Goal: Task Accomplishment & Management: Manage account settings

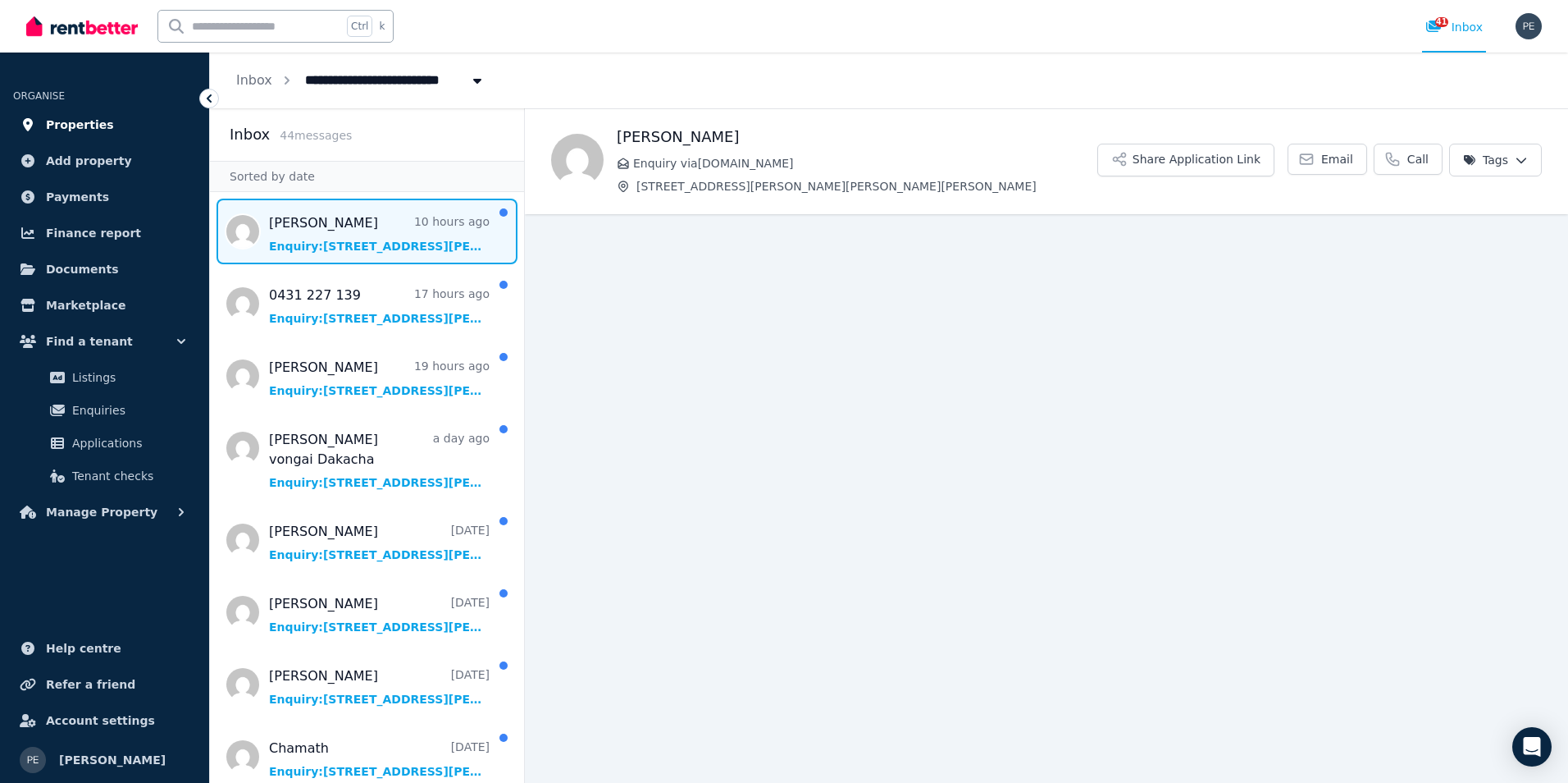
click at [103, 122] on link "Properties" at bounding box center [104, 125] width 183 height 33
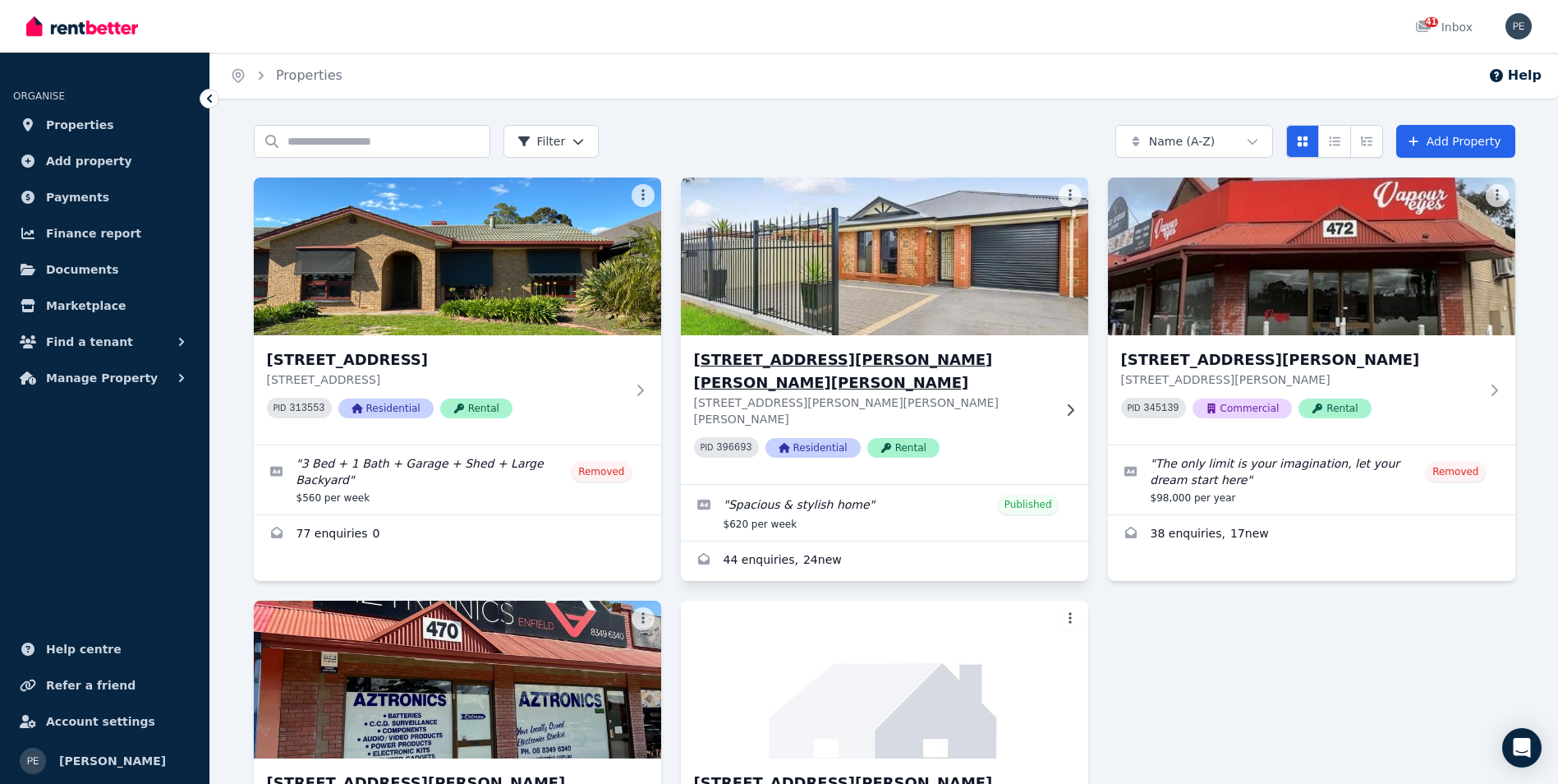
click at [841, 279] on img at bounding box center [884, 256] width 428 height 166
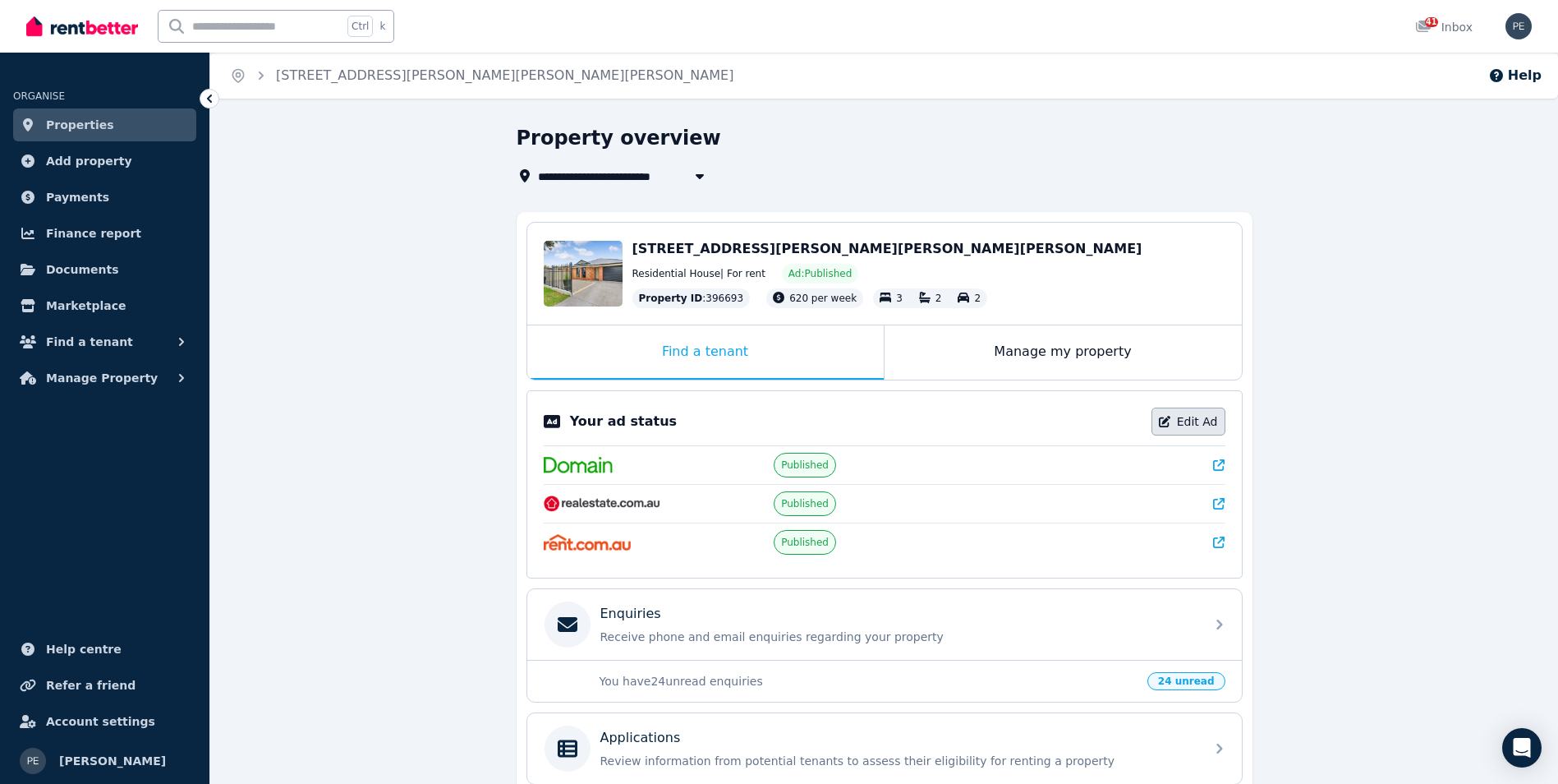
click at [1177, 424] on link "Edit Ad" at bounding box center [1188, 421] width 74 height 28
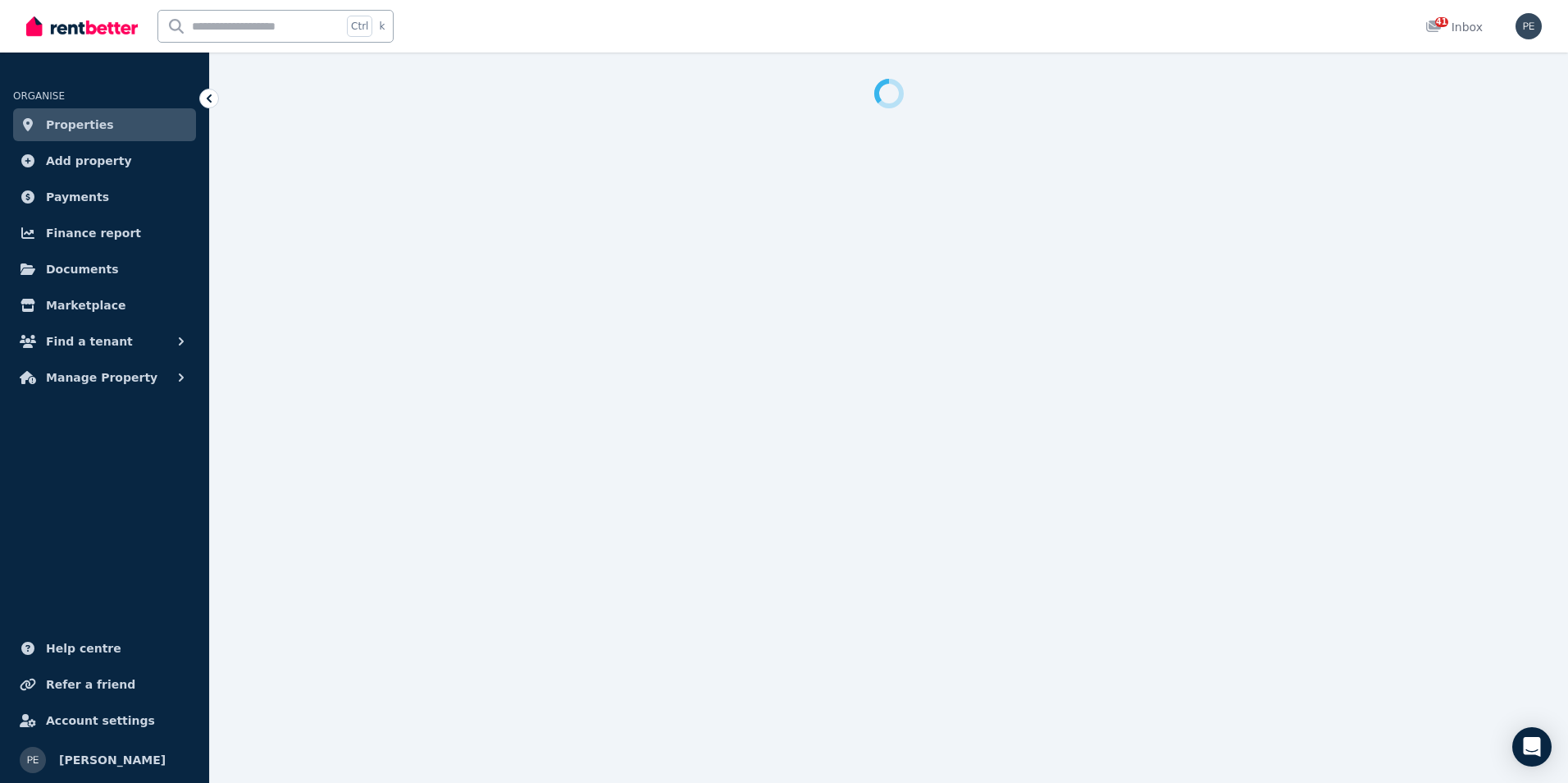
select select "**********"
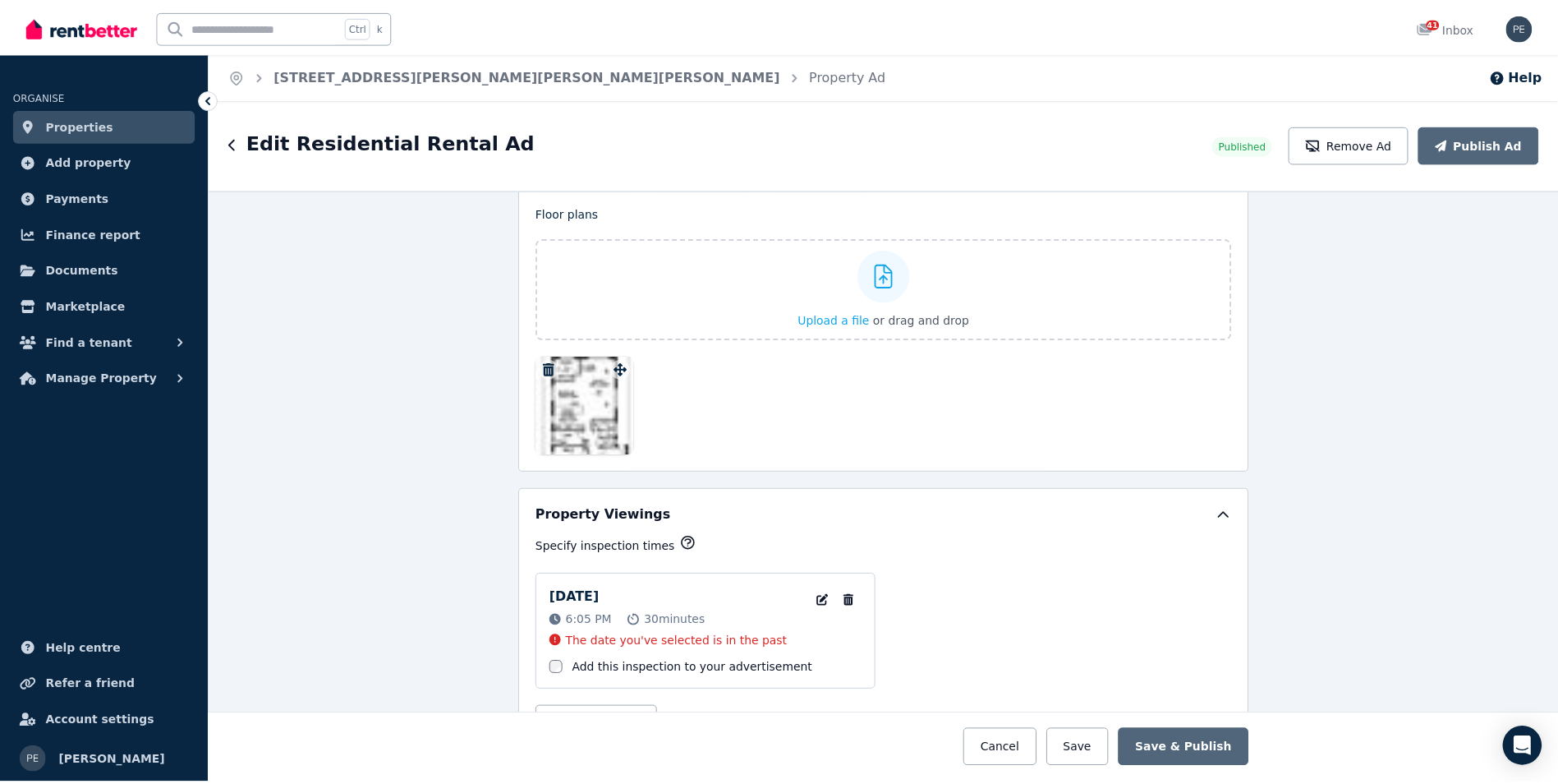
scroll to position [2426, 0]
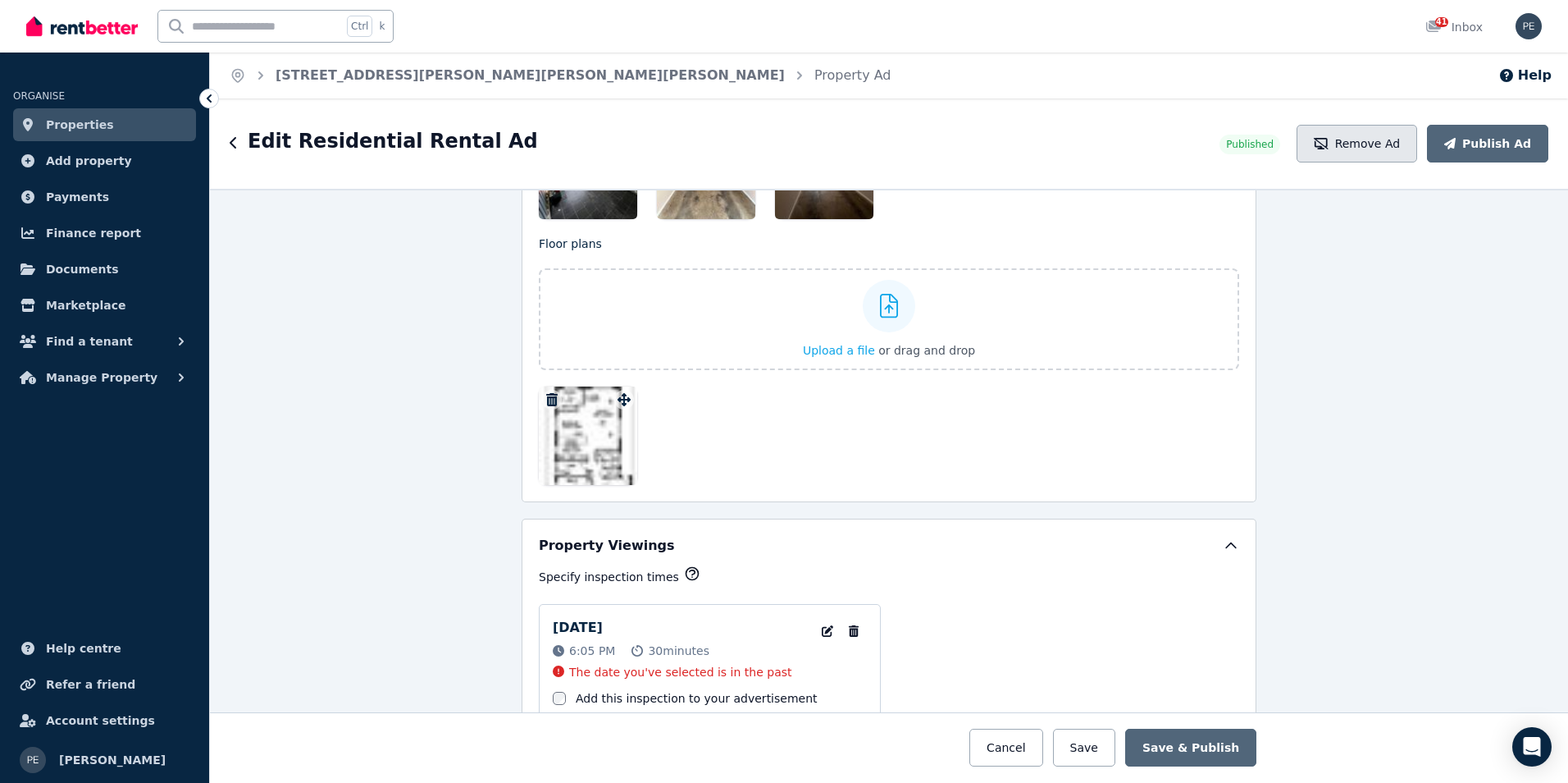
click at [1394, 155] on button "Remove Ad" at bounding box center [1356, 144] width 121 height 38
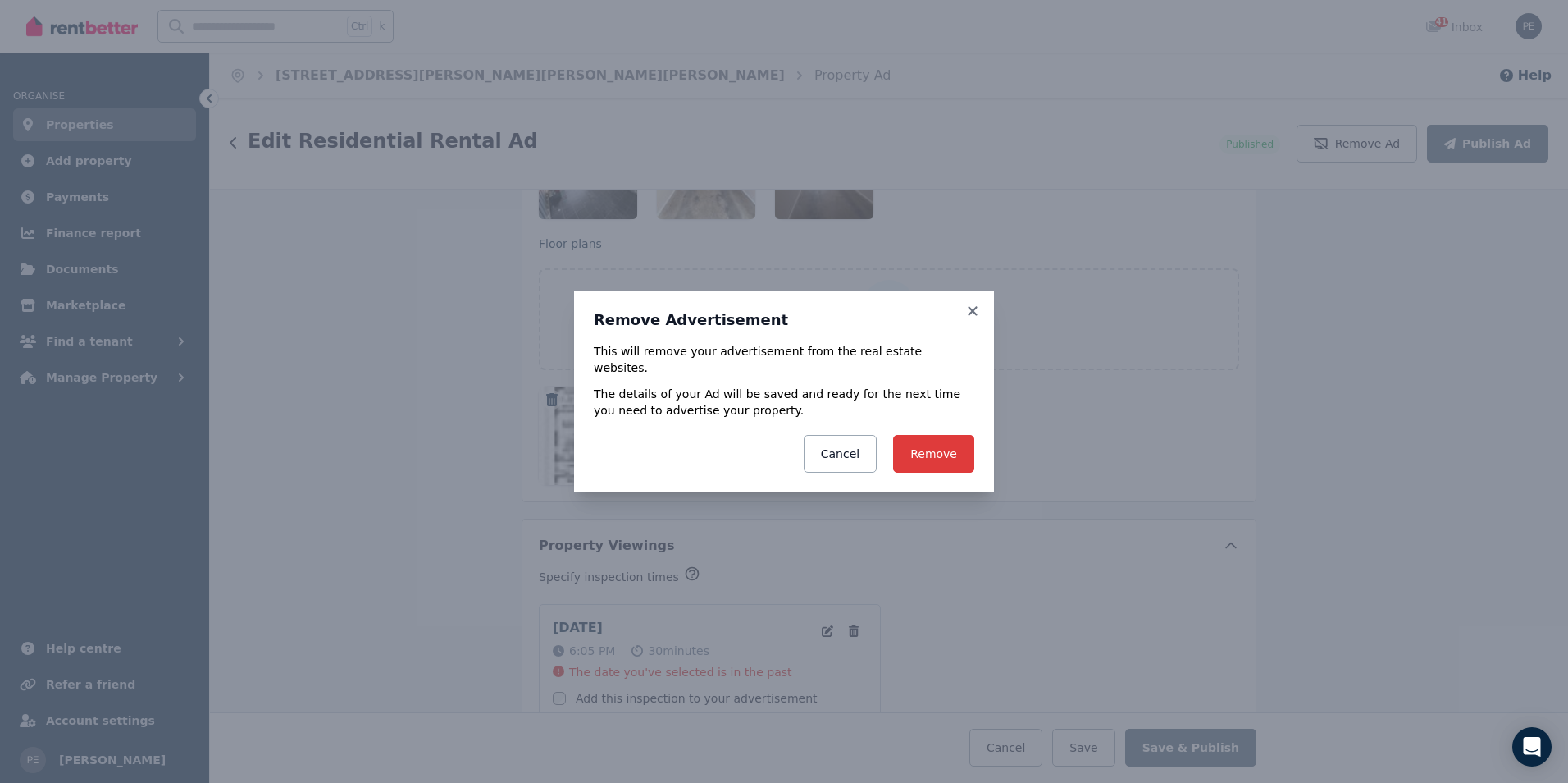
click at [918, 440] on button "Remove" at bounding box center [933, 454] width 81 height 38
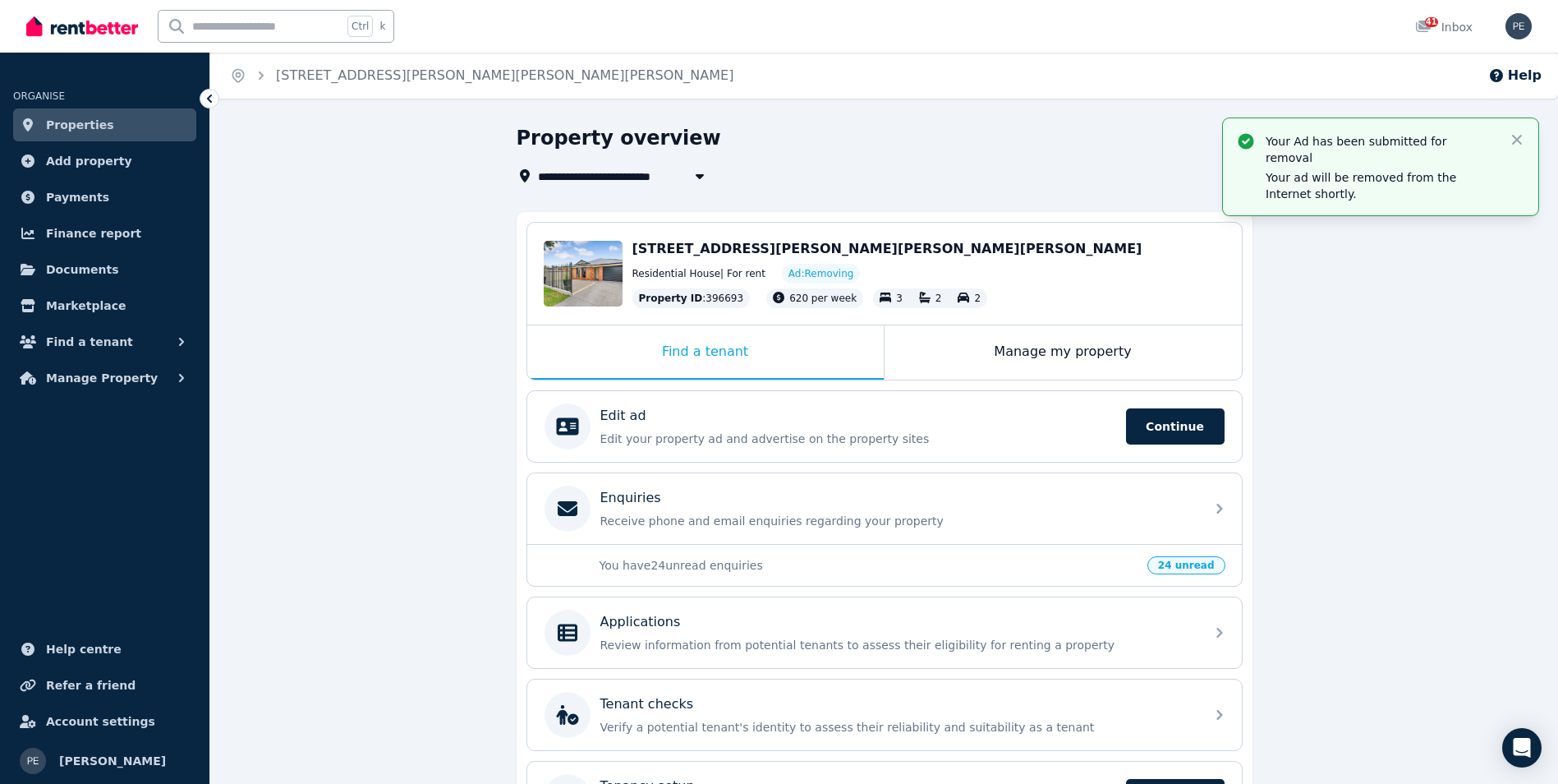
click at [91, 128] on span "Properties" at bounding box center [80, 125] width 68 height 20
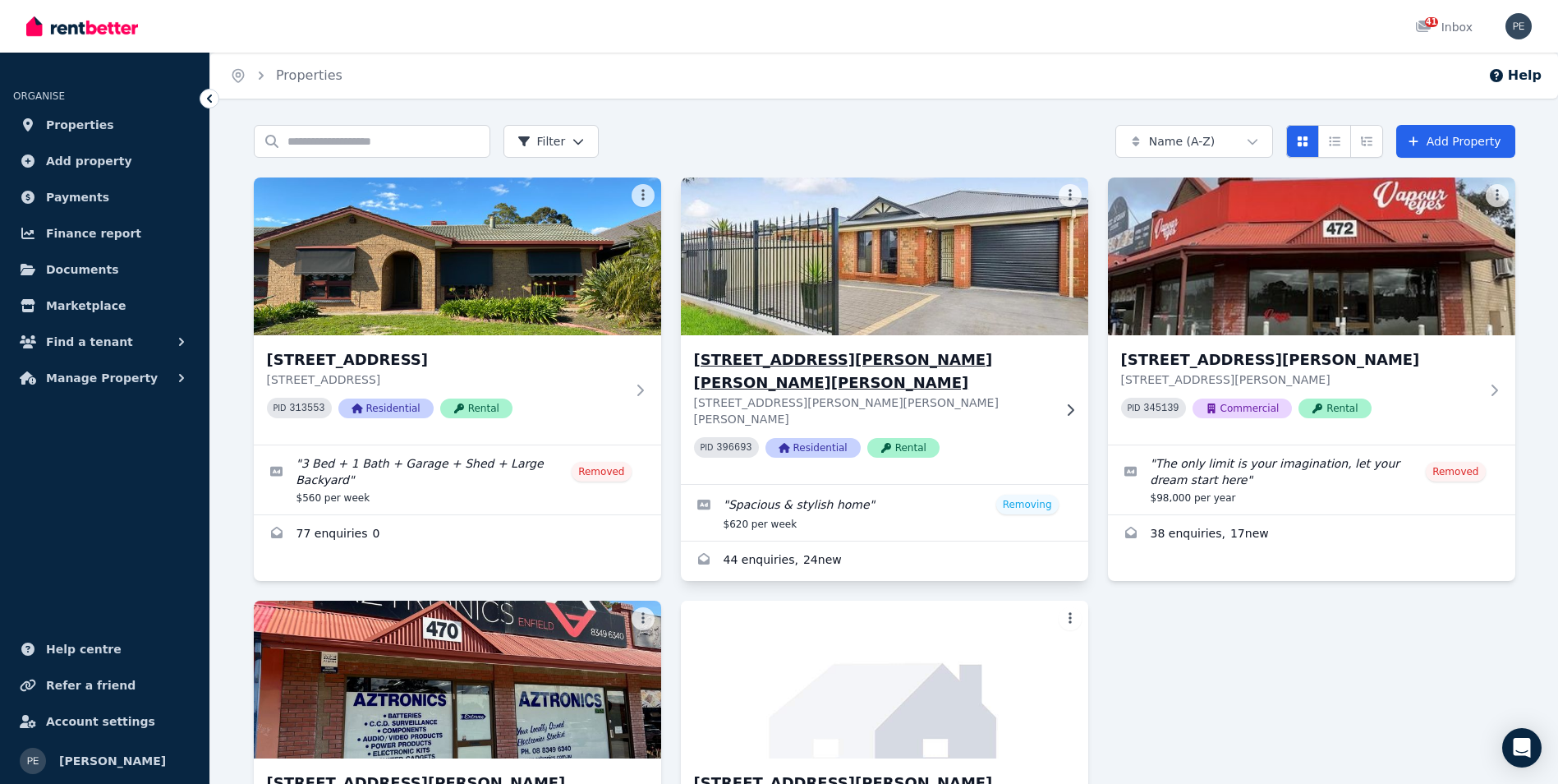
click at [791, 225] on img at bounding box center [884, 256] width 428 height 166
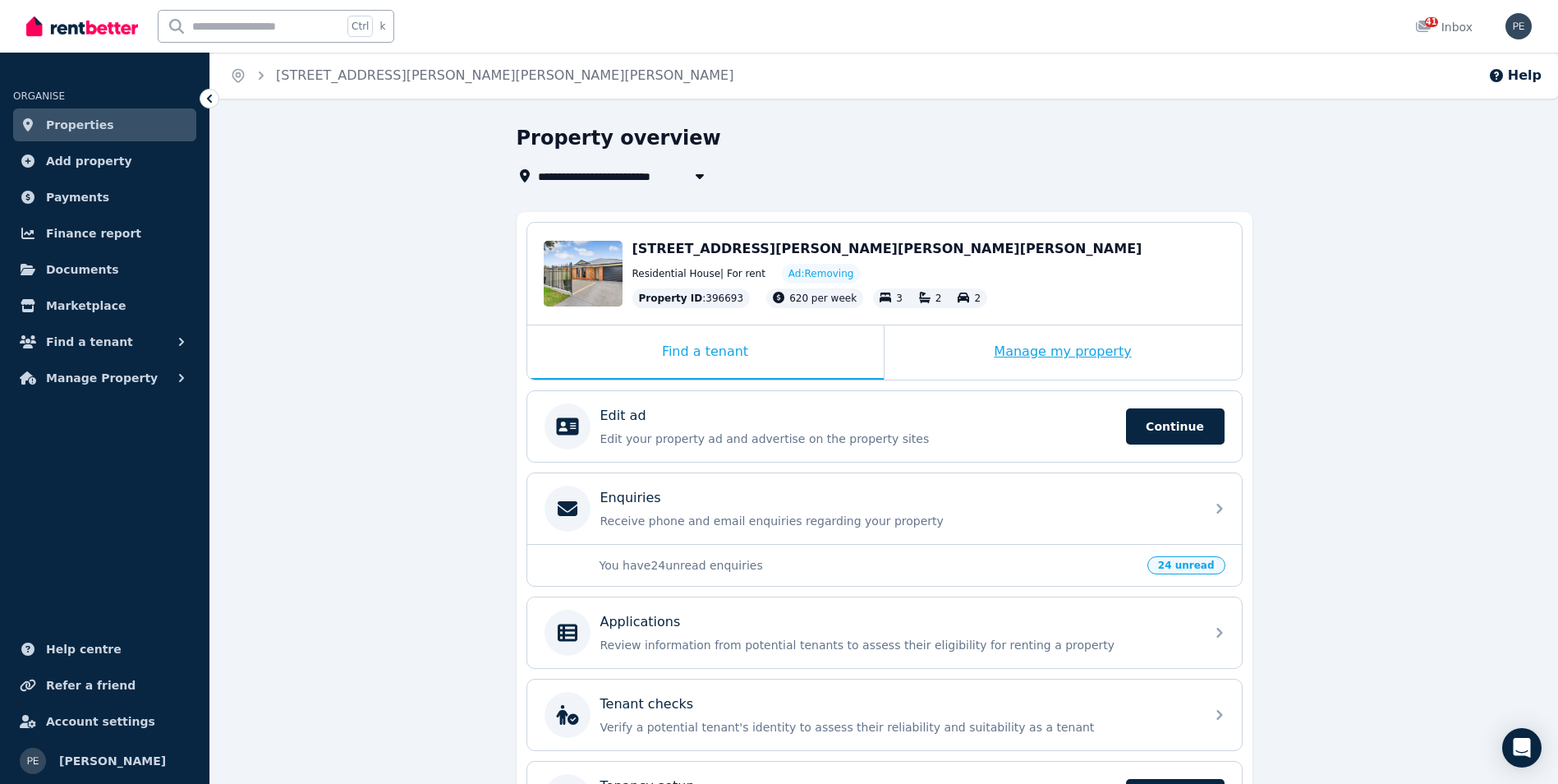
click at [1010, 349] on div "Manage my property" at bounding box center [1064, 352] width 357 height 55
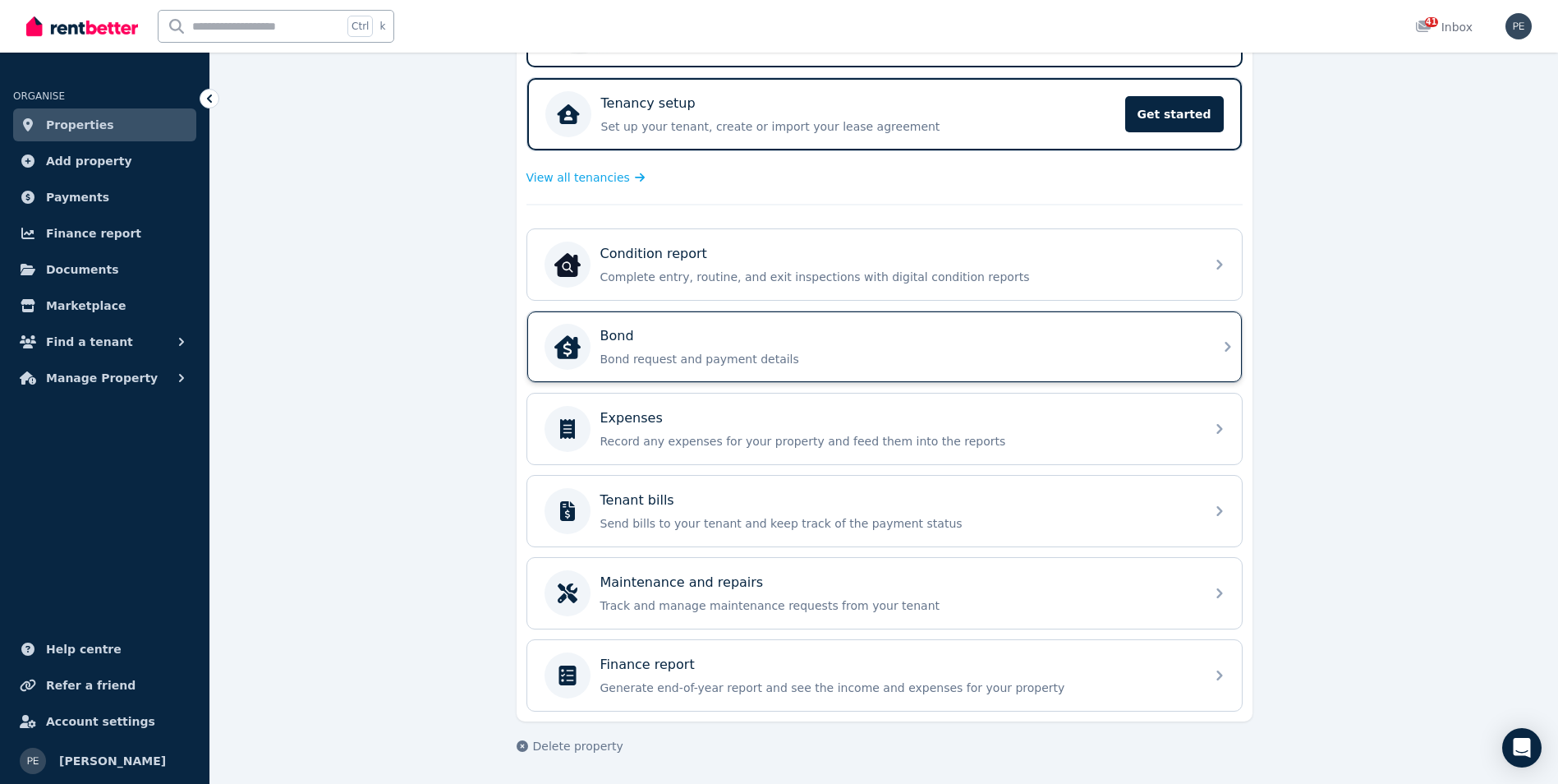
scroll to position [332, 0]
